Goal: Find specific page/section: Find specific page/section

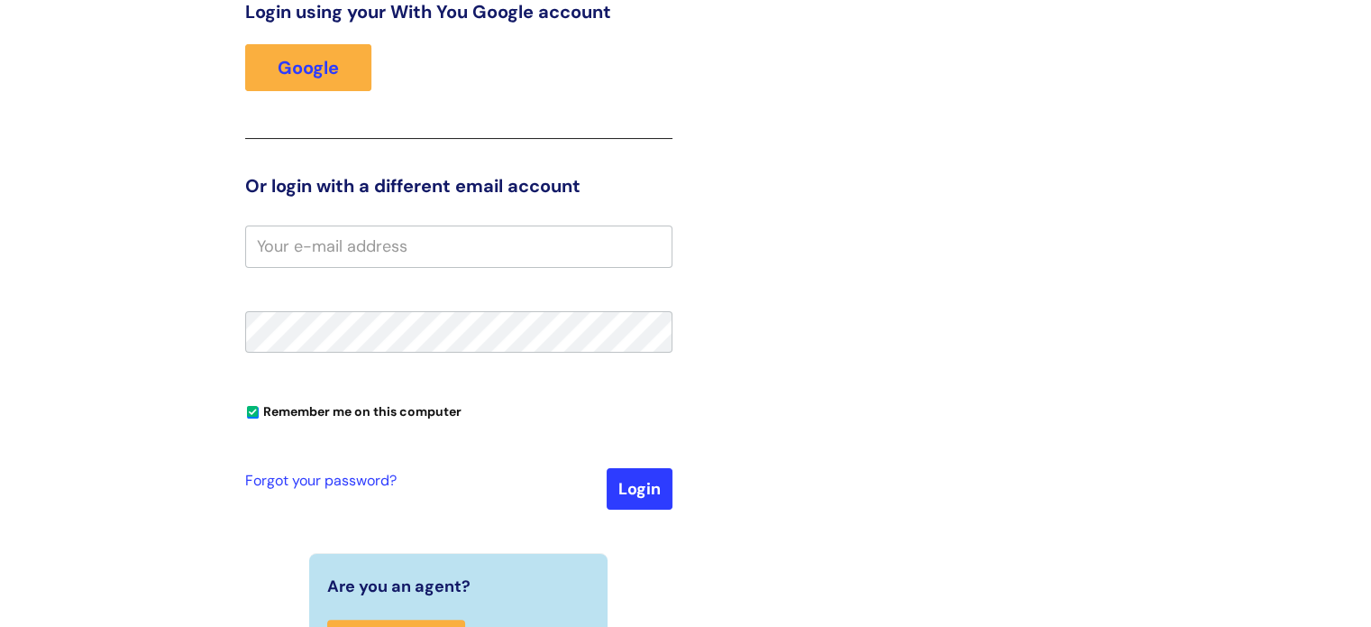
scroll to position [180, 0]
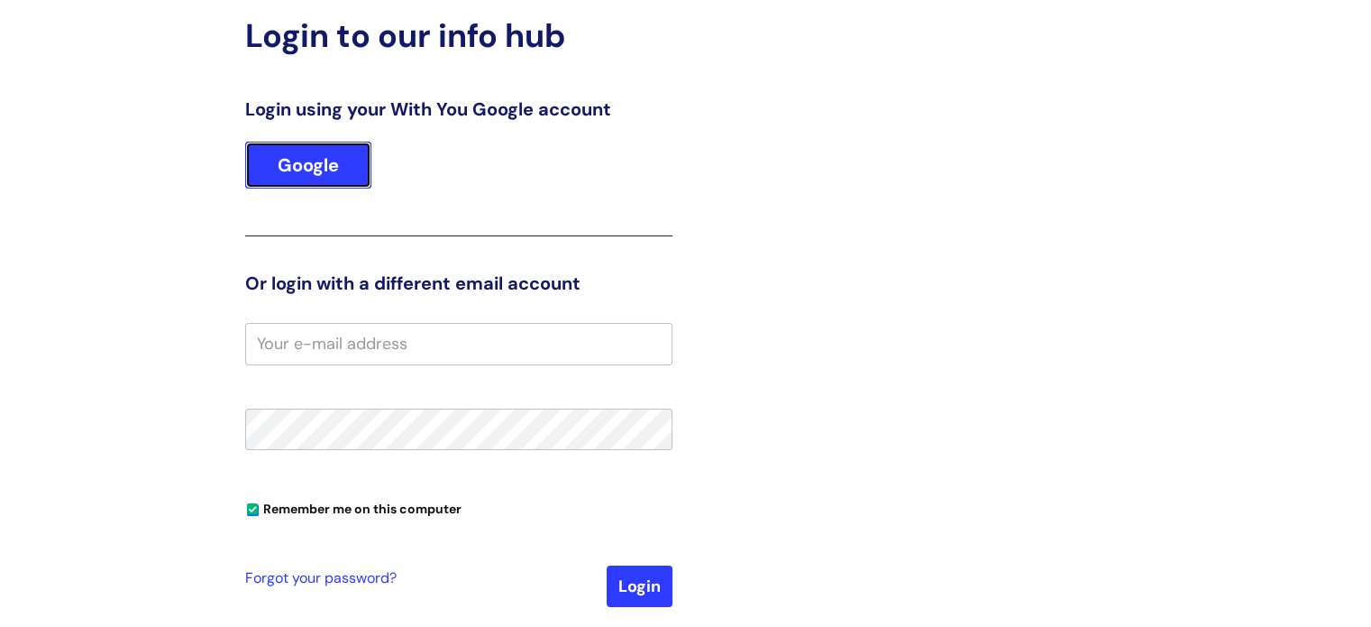
click at [292, 163] on link "Google" at bounding box center [308, 165] width 126 height 47
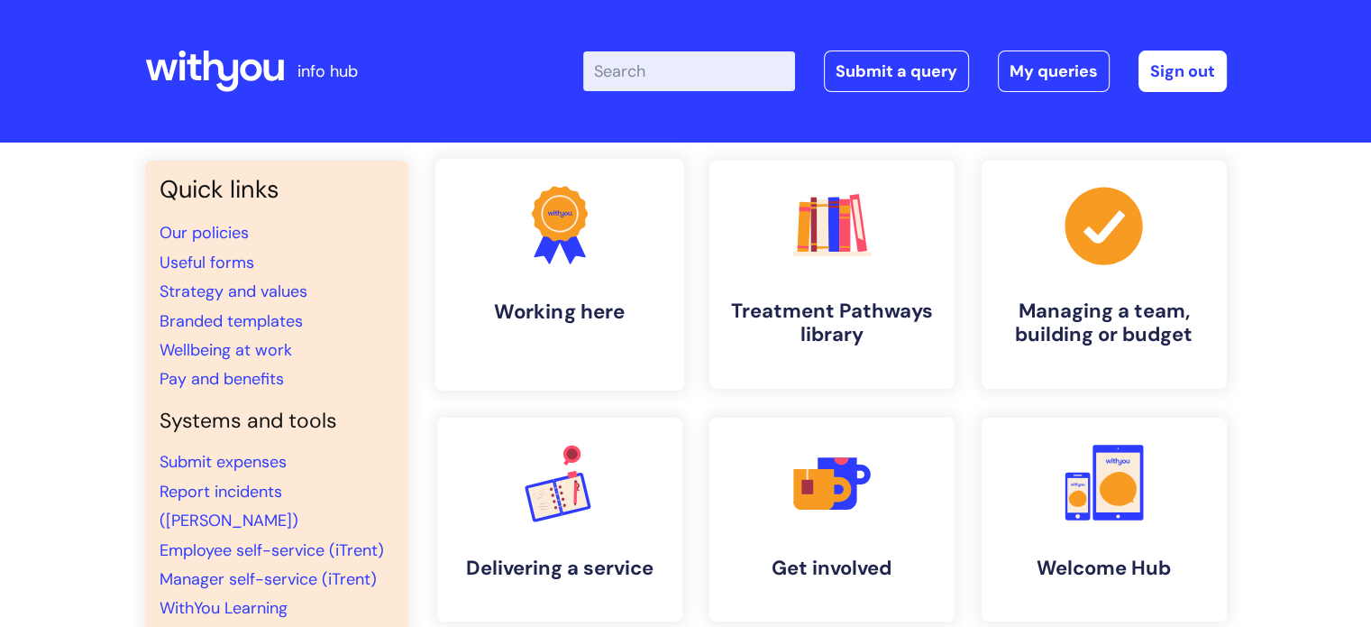
click at [581, 229] on icon ".cls-1{fill:#f89b22;}.cls-1,.cls-2,.cls-3{stroke-width:0px;}.cls-2{fill:#2d3cff…" at bounding box center [559, 224] width 89 height 89
click at [216, 229] on link "Our policies" at bounding box center [204, 233] width 89 height 22
